Goal: Task Accomplishment & Management: Manage account settings

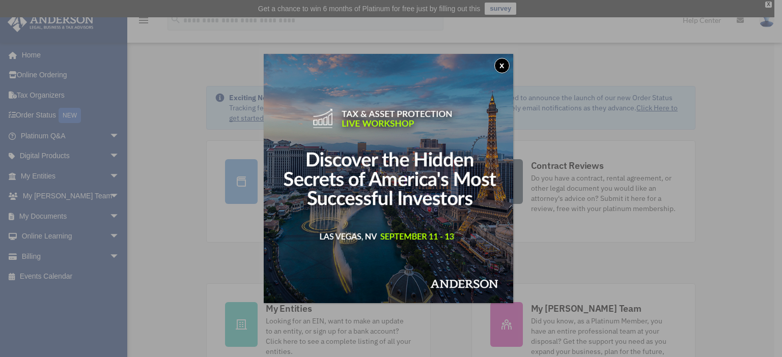
click at [104, 213] on div "x" at bounding box center [391, 178] width 782 height 357
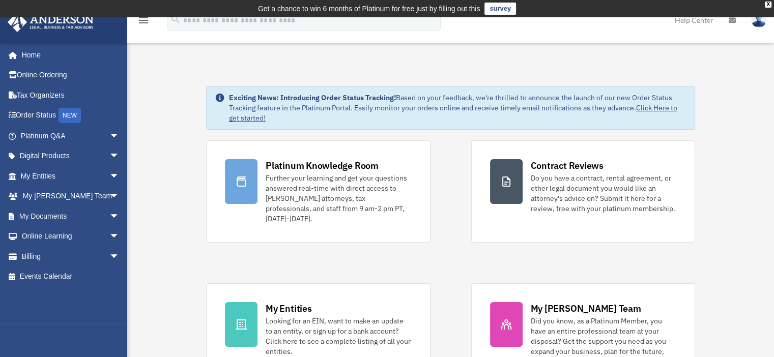
click at [109, 213] on span "arrow_drop_down" at bounding box center [119, 216] width 20 height 21
click at [47, 234] on link "Box" at bounding box center [74, 237] width 121 height 20
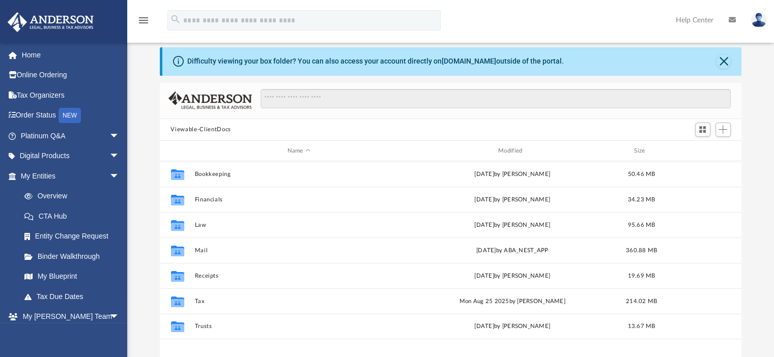
scroll to position [51, 0]
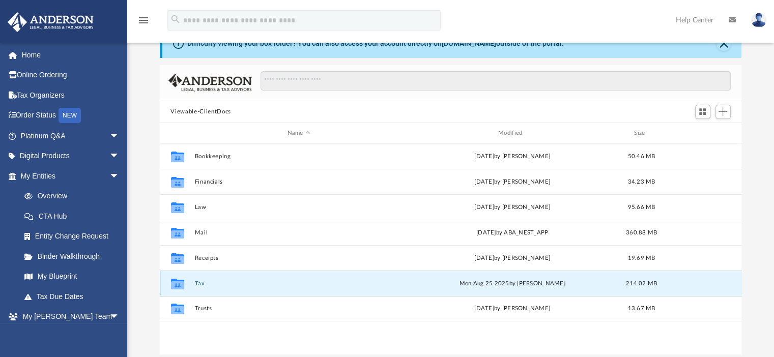
click at [199, 286] on button "Tax" at bounding box center [298, 283] width 209 height 7
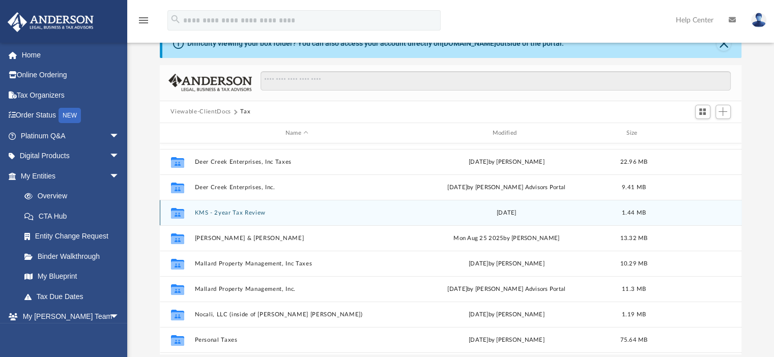
scroll to position [102, 0]
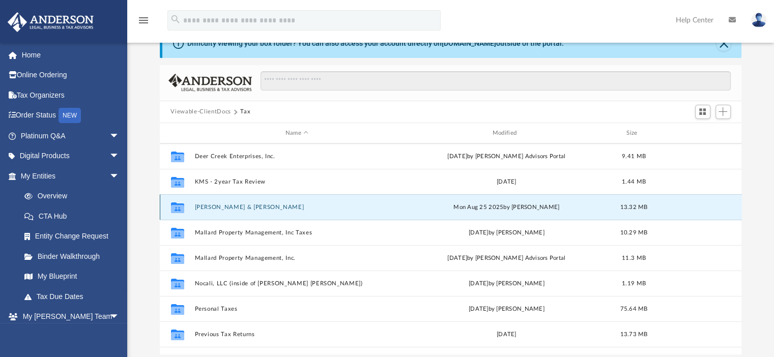
click at [261, 208] on button "[PERSON_NAME] & [PERSON_NAME]" at bounding box center [296, 207] width 205 height 7
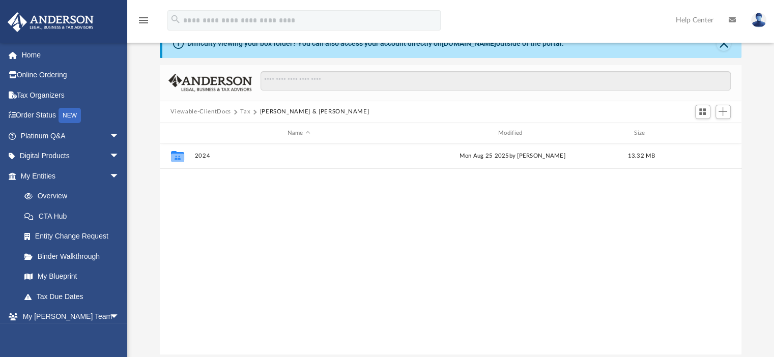
scroll to position [0, 0]
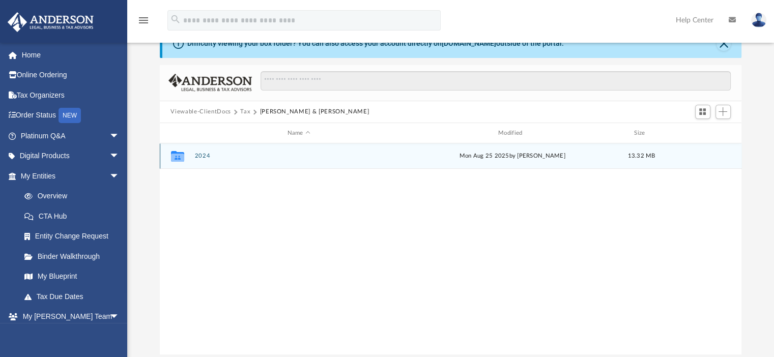
click at [204, 155] on button "2024" at bounding box center [298, 156] width 209 height 7
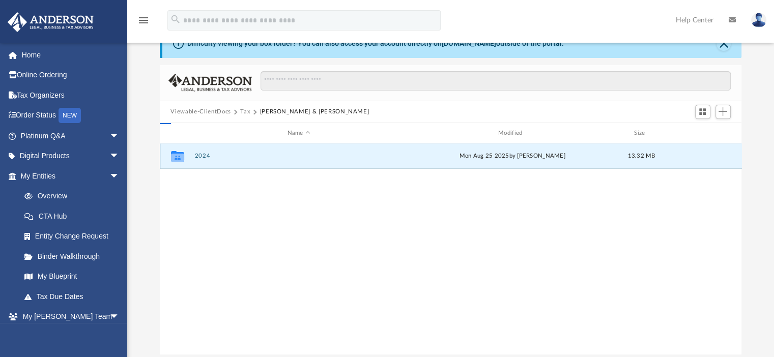
click at [204, 155] on button "2024" at bounding box center [298, 156] width 209 height 7
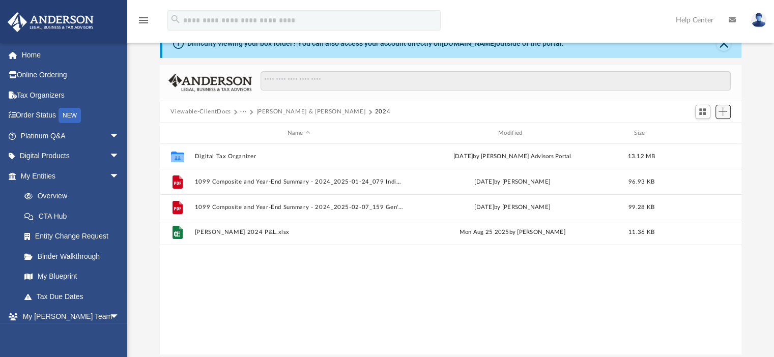
click at [723, 114] on span "Add" at bounding box center [723, 111] width 9 height 9
click at [700, 132] on li "Upload" at bounding box center [708, 132] width 33 height 11
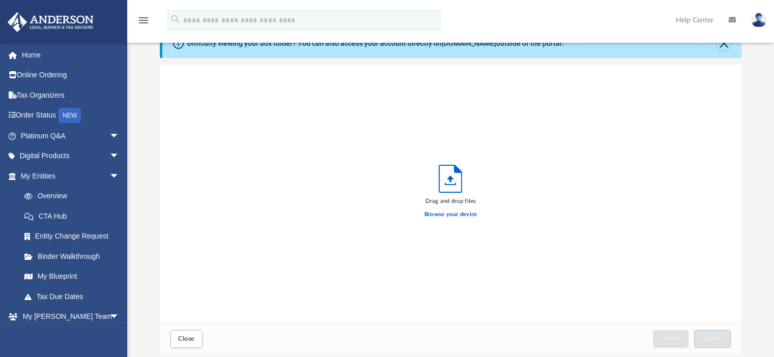
scroll to position [250, 574]
click at [445, 214] on label "Browse your device" at bounding box center [451, 214] width 53 height 9
click at [0, 0] on input "Browse your device" at bounding box center [0, 0] width 0 height 0
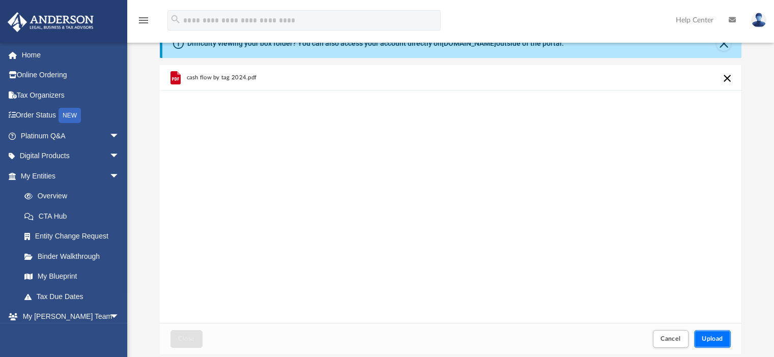
click at [707, 346] on button "Upload" at bounding box center [712, 339] width 37 height 18
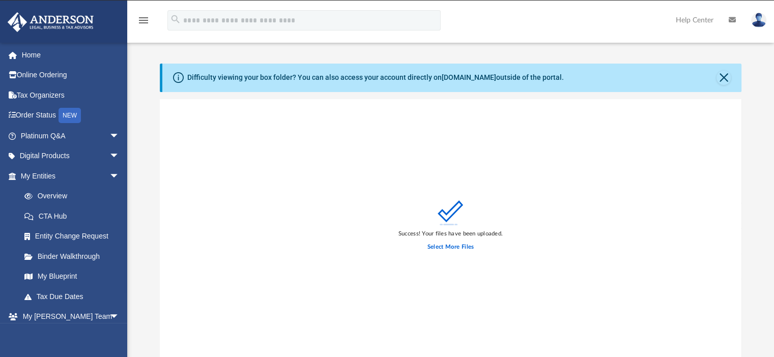
scroll to position [0, 0]
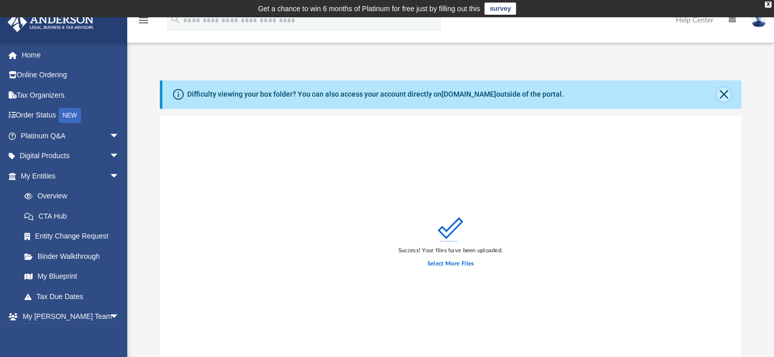
click at [723, 94] on button "Close" at bounding box center [724, 95] width 14 height 14
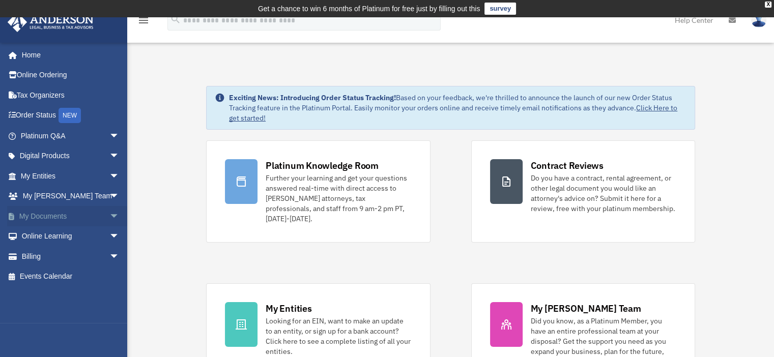
click at [109, 216] on span "arrow_drop_down" at bounding box center [119, 216] width 20 height 21
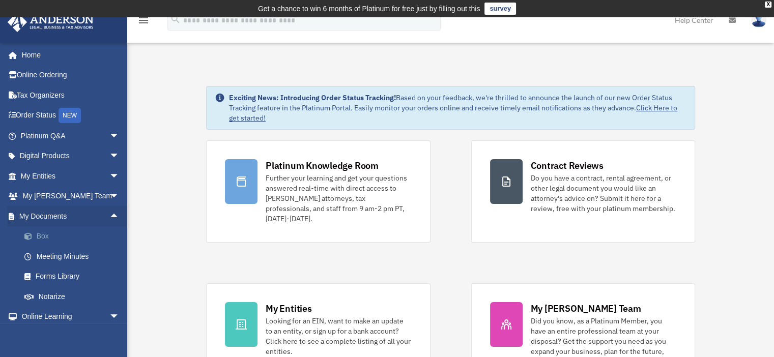
click at [48, 239] on link "Box" at bounding box center [74, 237] width 121 height 20
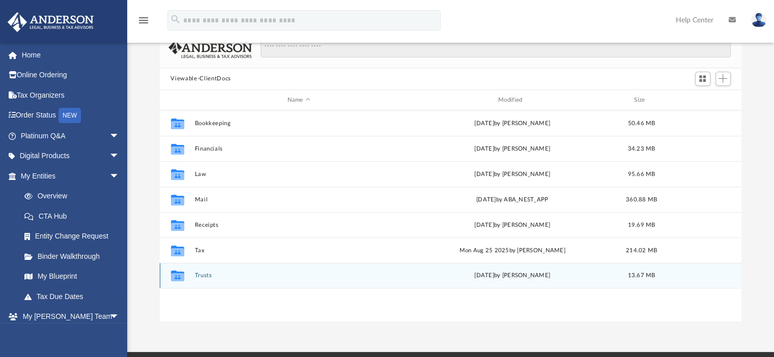
scroll to position [102, 0]
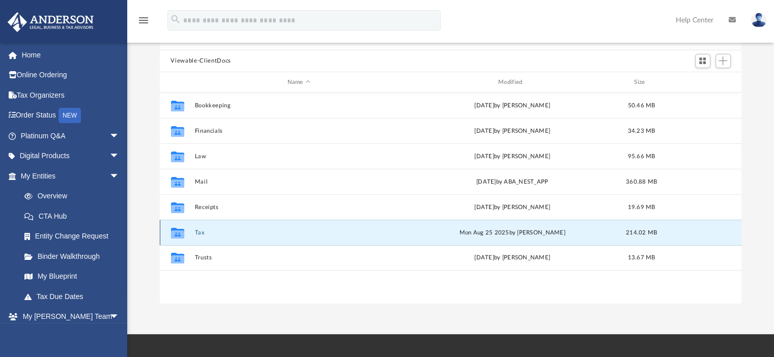
click at [200, 234] on button "Tax" at bounding box center [298, 233] width 209 height 7
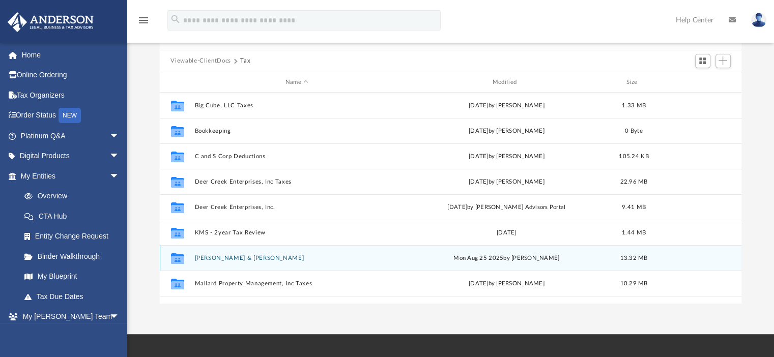
click at [226, 257] on button "[PERSON_NAME] & [PERSON_NAME]" at bounding box center [296, 258] width 205 height 7
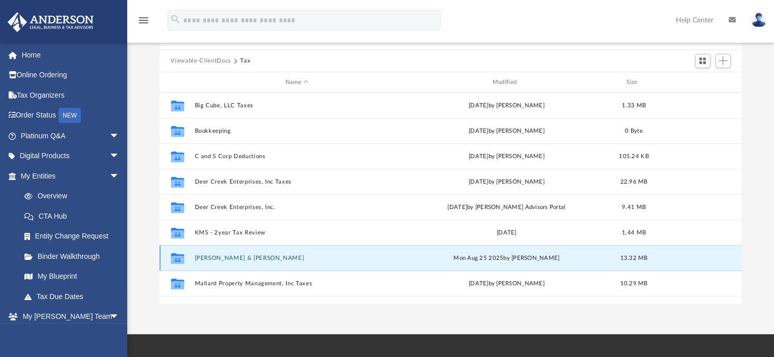
click at [226, 257] on button "[PERSON_NAME] & [PERSON_NAME]" at bounding box center [296, 258] width 205 height 7
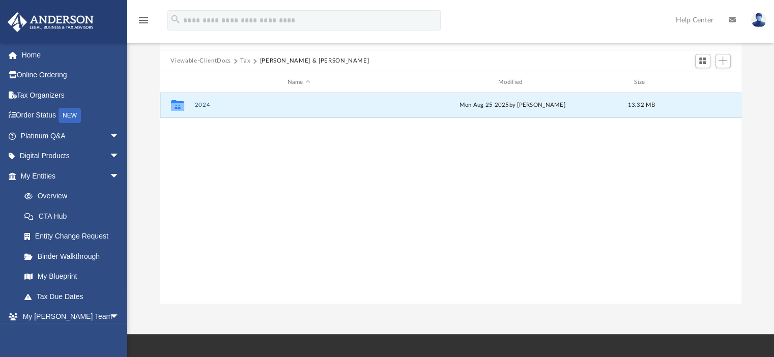
click at [195, 107] on button "2024" at bounding box center [298, 105] width 209 height 7
